Goal: Information Seeking & Learning: Learn about a topic

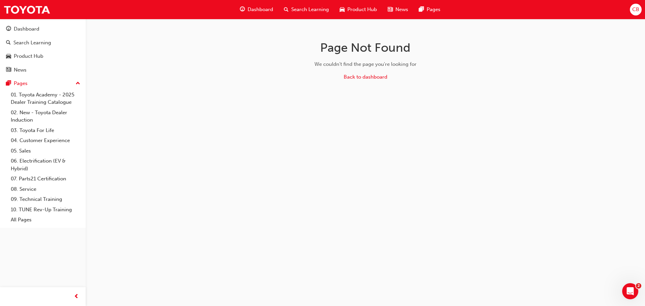
click at [242, 12] on span "guage-icon" at bounding box center [242, 9] width 5 height 8
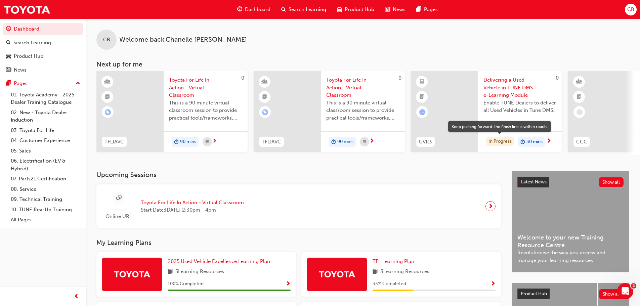
click at [508, 141] on div "In Progress" at bounding box center [500, 141] width 28 height 9
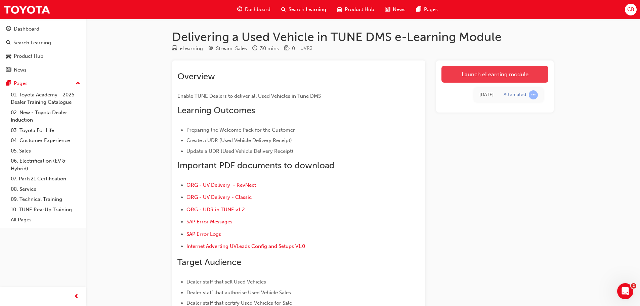
click at [481, 68] on link "Launch eLearning module" at bounding box center [495, 74] width 107 height 17
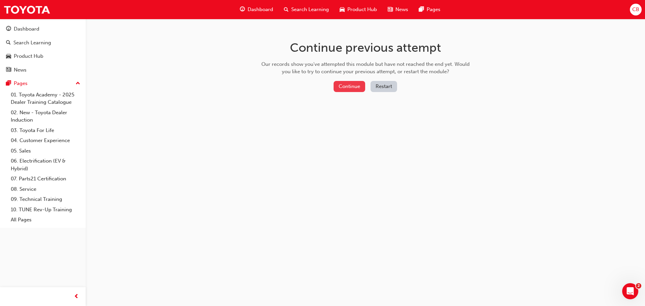
click at [337, 88] on button "Continue" at bounding box center [350, 86] width 32 height 11
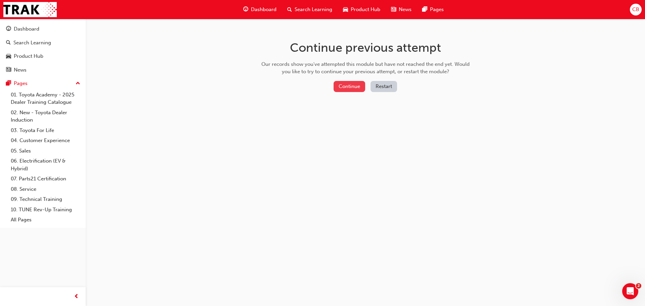
click at [359, 87] on button "Continue" at bounding box center [350, 86] width 32 height 11
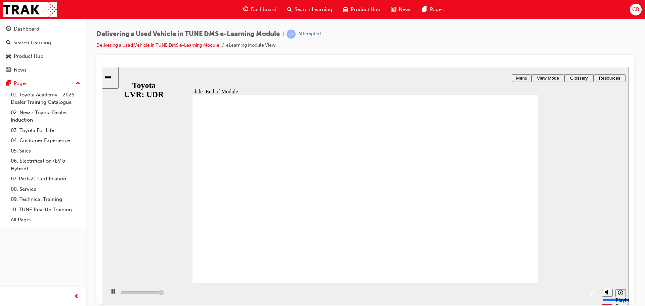
type input "10400"
